Goal: Transaction & Acquisition: Purchase product/service

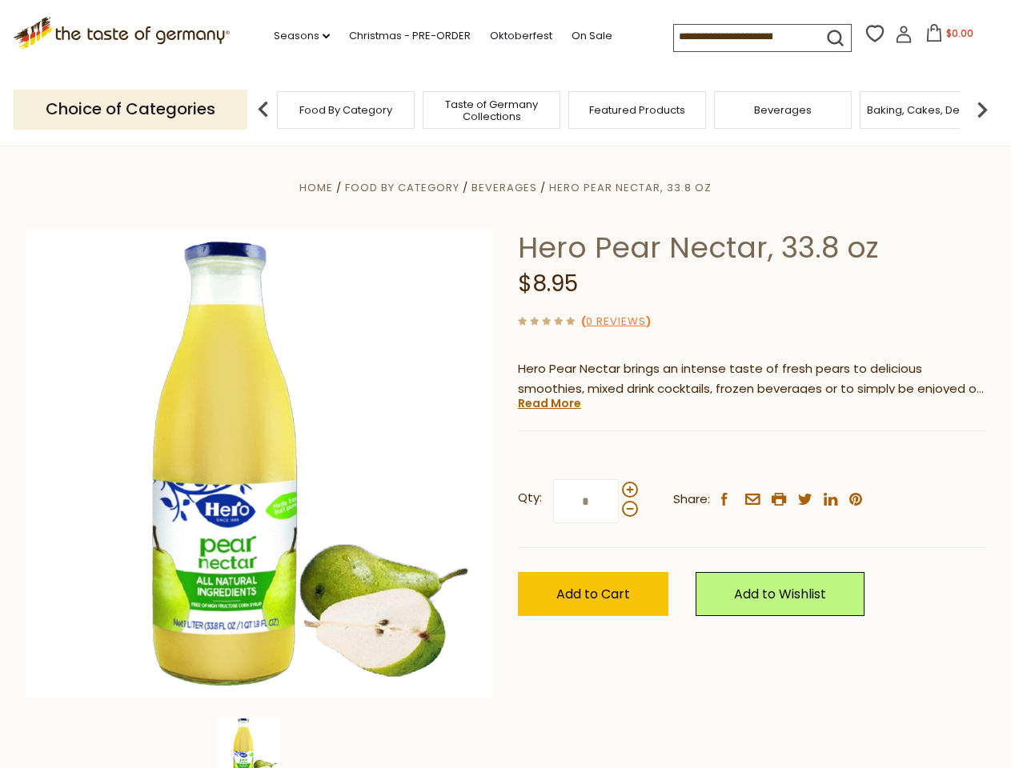
click at [505, 384] on div "Home Food By Category [GEOGRAPHIC_DATA] Hero Pear Nectar, 33.8 oz Hero Pear Nec…" at bounding box center [506, 486] width 984 height 616
click at [295, 36] on link "Seasons dropdown_arrow" at bounding box center [302, 36] width 56 height 18
click at [946, 38] on span "$0.00" at bounding box center [959, 33] width 27 height 14
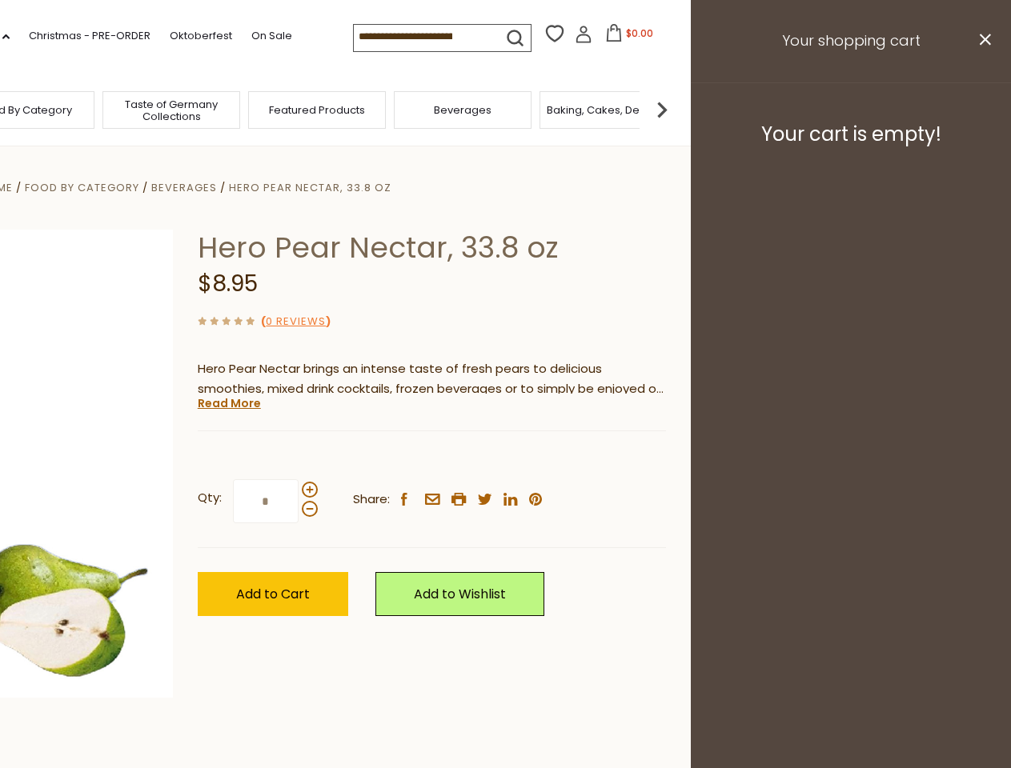
click at [135, 109] on div "All Seasons Recipes Game Day [DATE] [DATE] [DATE][PERSON_NAME] [DATE] Springfes…" at bounding box center [45, 376] width 182 height 679
click at [678, 109] on img at bounding box center [662, 110] width 32 height 32
click at [505, 457] on div "Qty: * Share: facebook email printer twitter linkedin pinterest" at bounding box center [432, 501] width 468 height 93
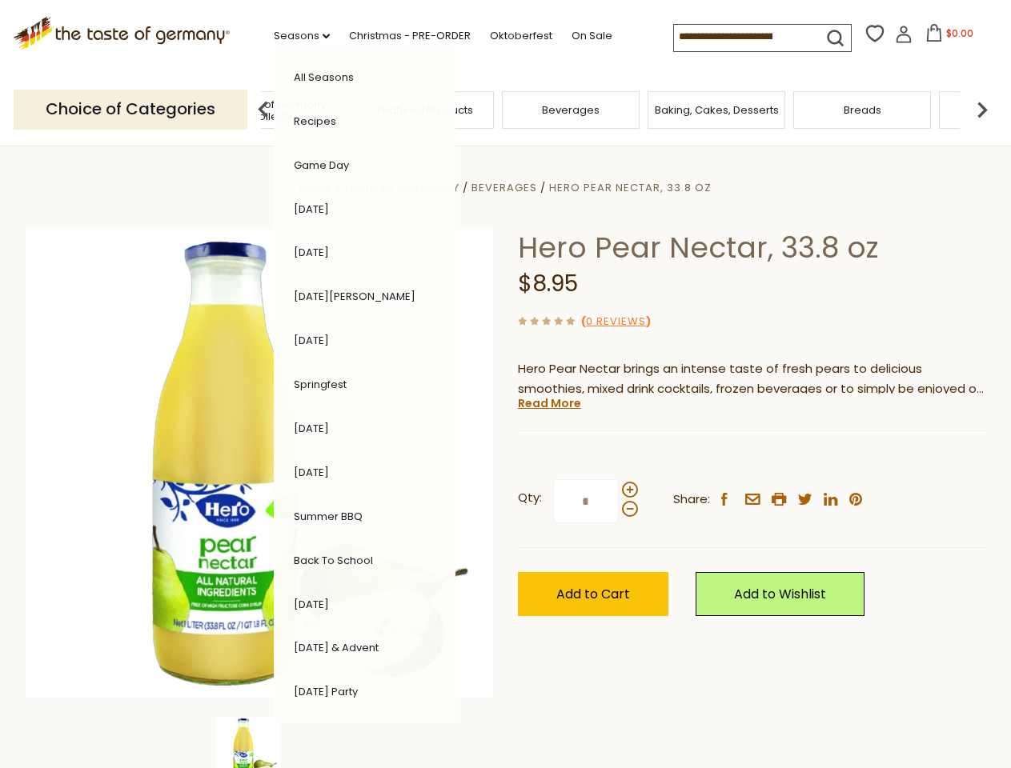
click at [259, 743] on img at bounding box center [248, 749] width 64 height 64
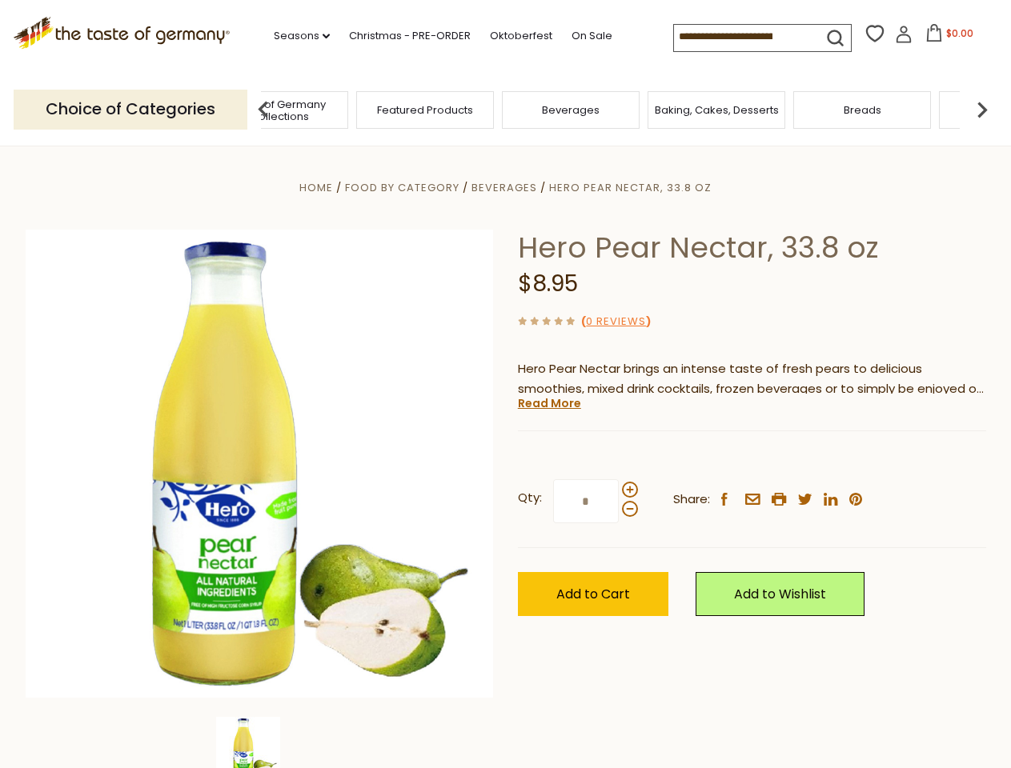
click at [259, 743] on img at bounding box center [248, 749] width 64 height 64
click at [548, 403] on link "Read More" at bounding box center [549, 403] width 63 height 16
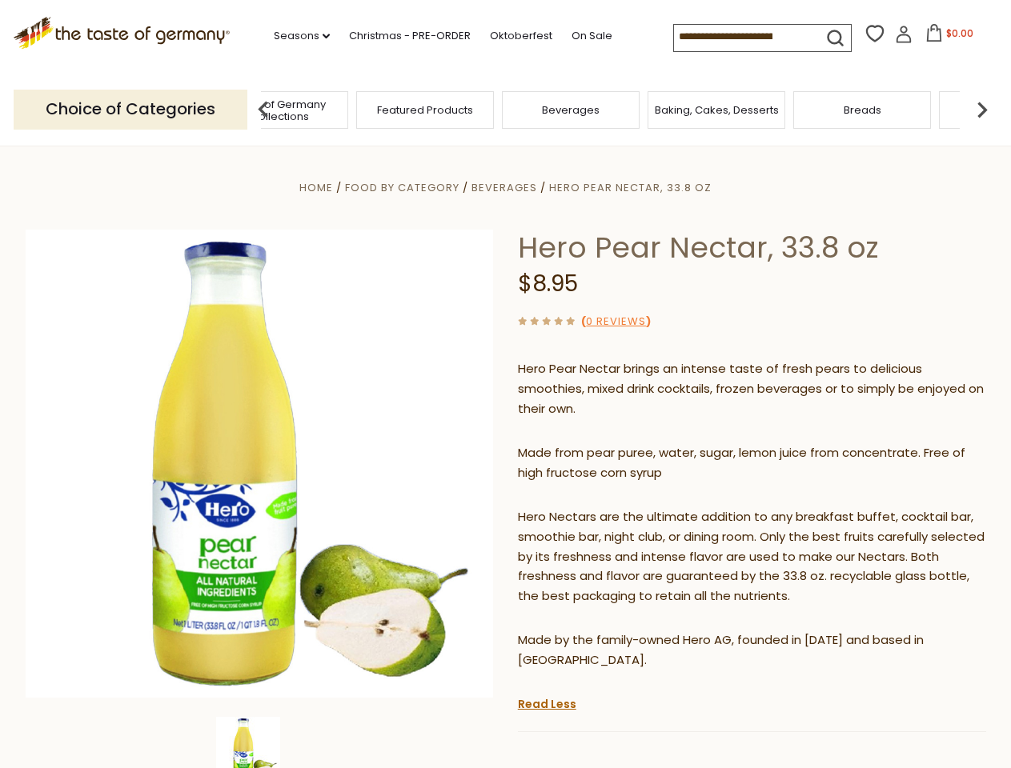
click at [629, 507] on p "Hero Nectars are the ultimate addition to any breakfast buffet, cocktail bar, s…" at bounding box center [752, 557] width 468 height 100
